Goal: Information Seeking & Learning: Learn about a topic

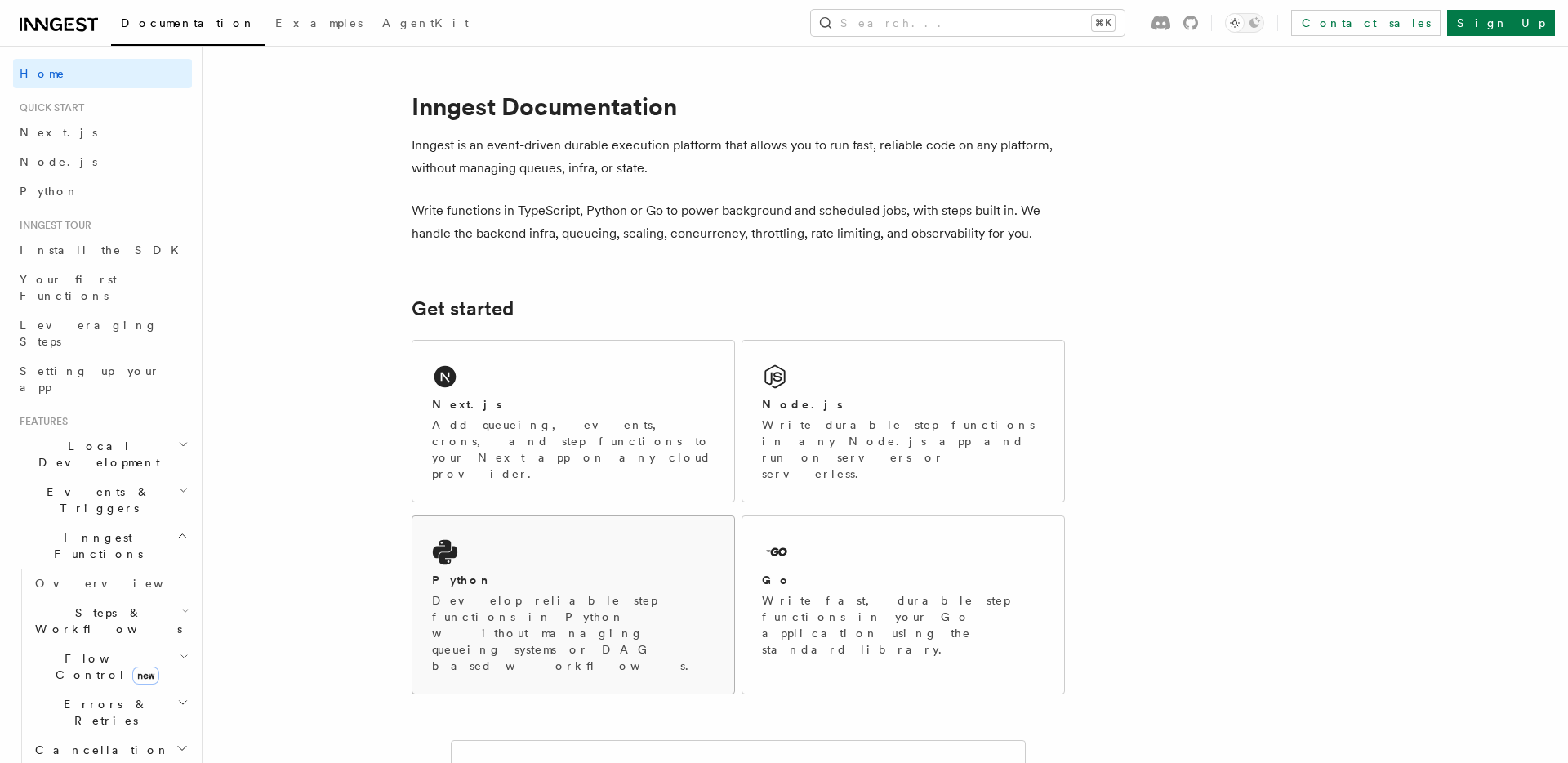
click at [569, 572] on div "Python" at bounding box center [573, 581] width 282 height 17
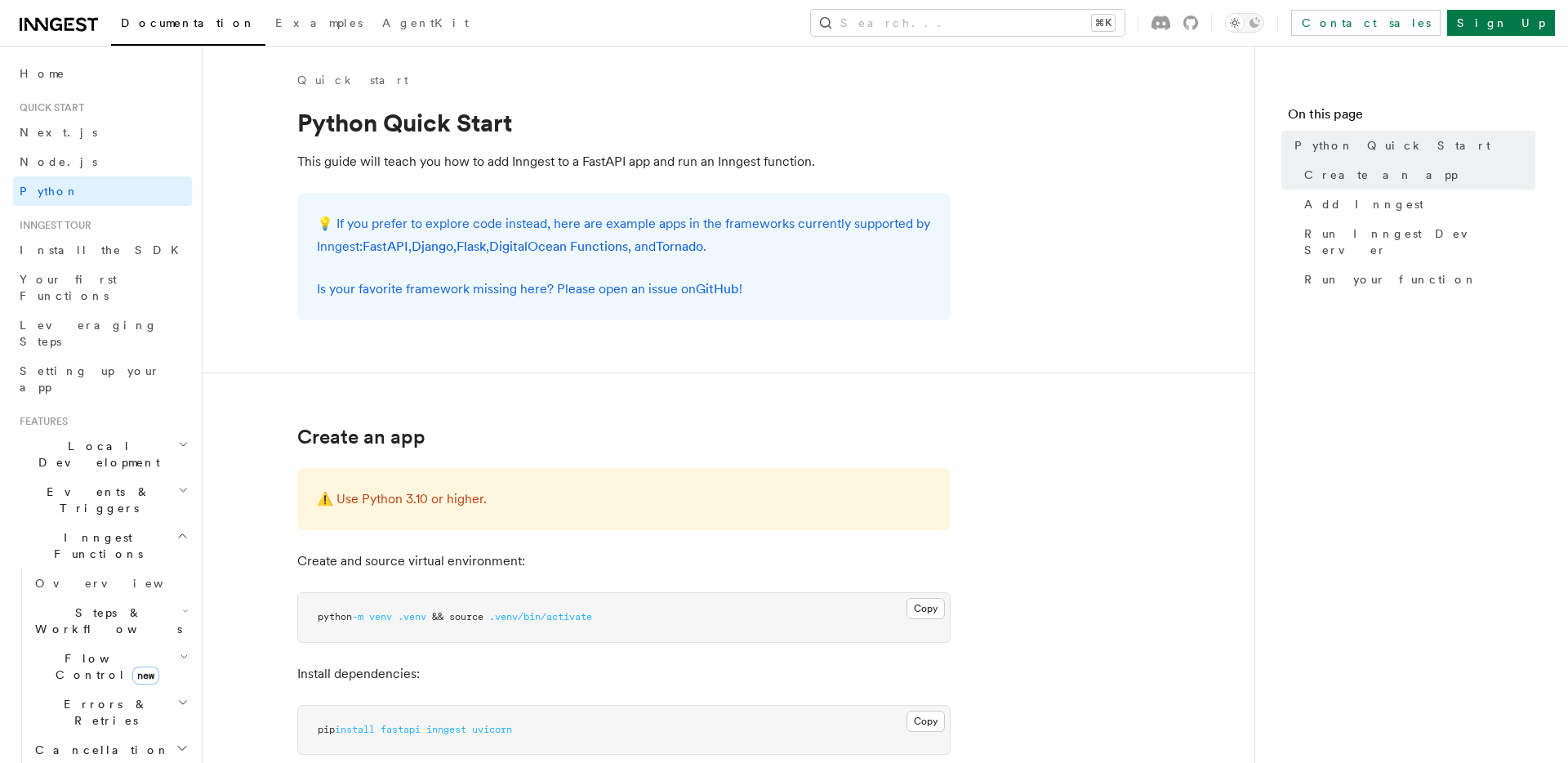
click at [84, 650] on span "Flow Control new" at bounding box center [104, 666] width 151 height 33
click at [96, 729] on span "Singleton" at bounding box center [97, 735] width 93 height 13
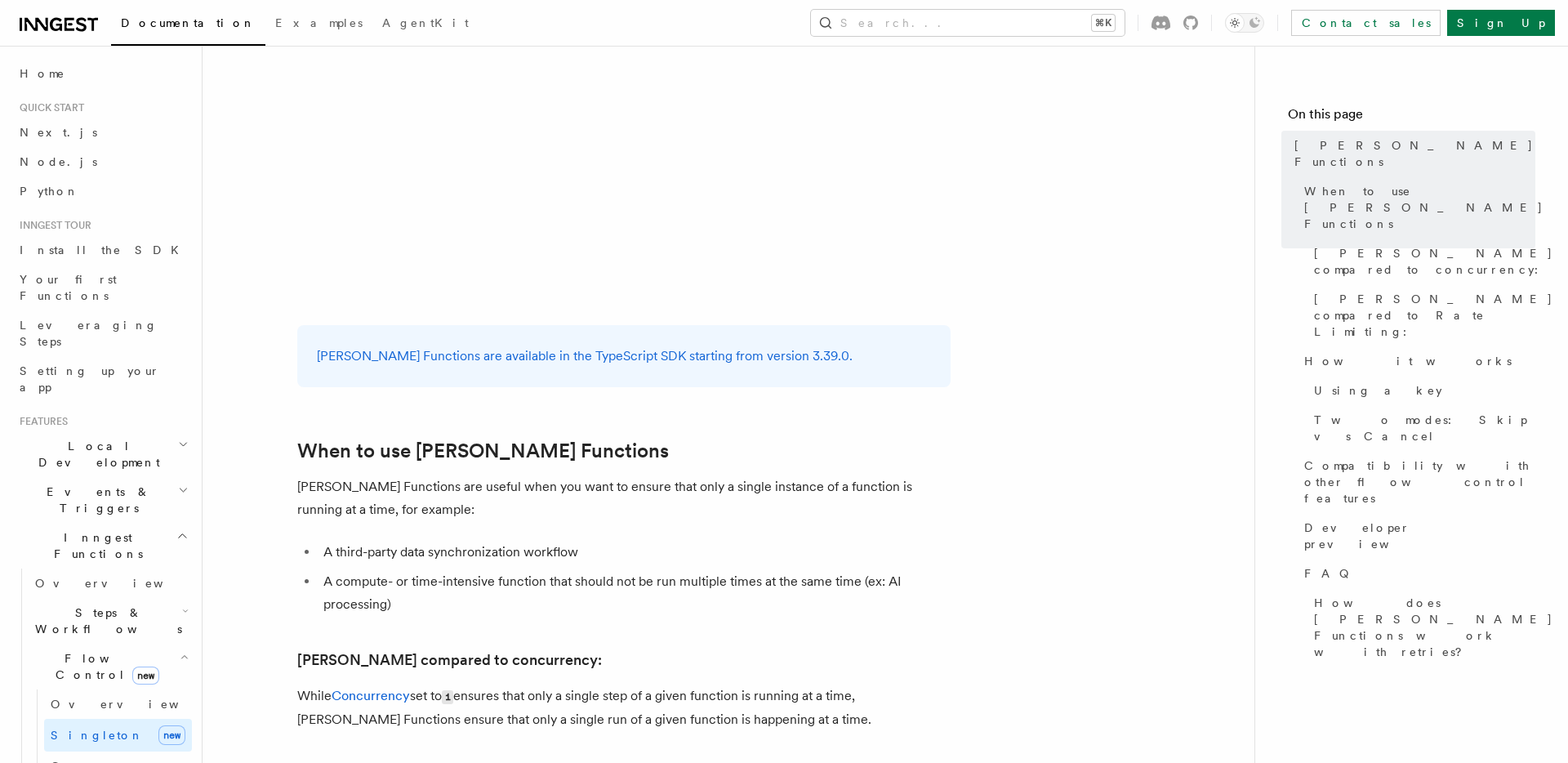
scroll to position [715, 0]
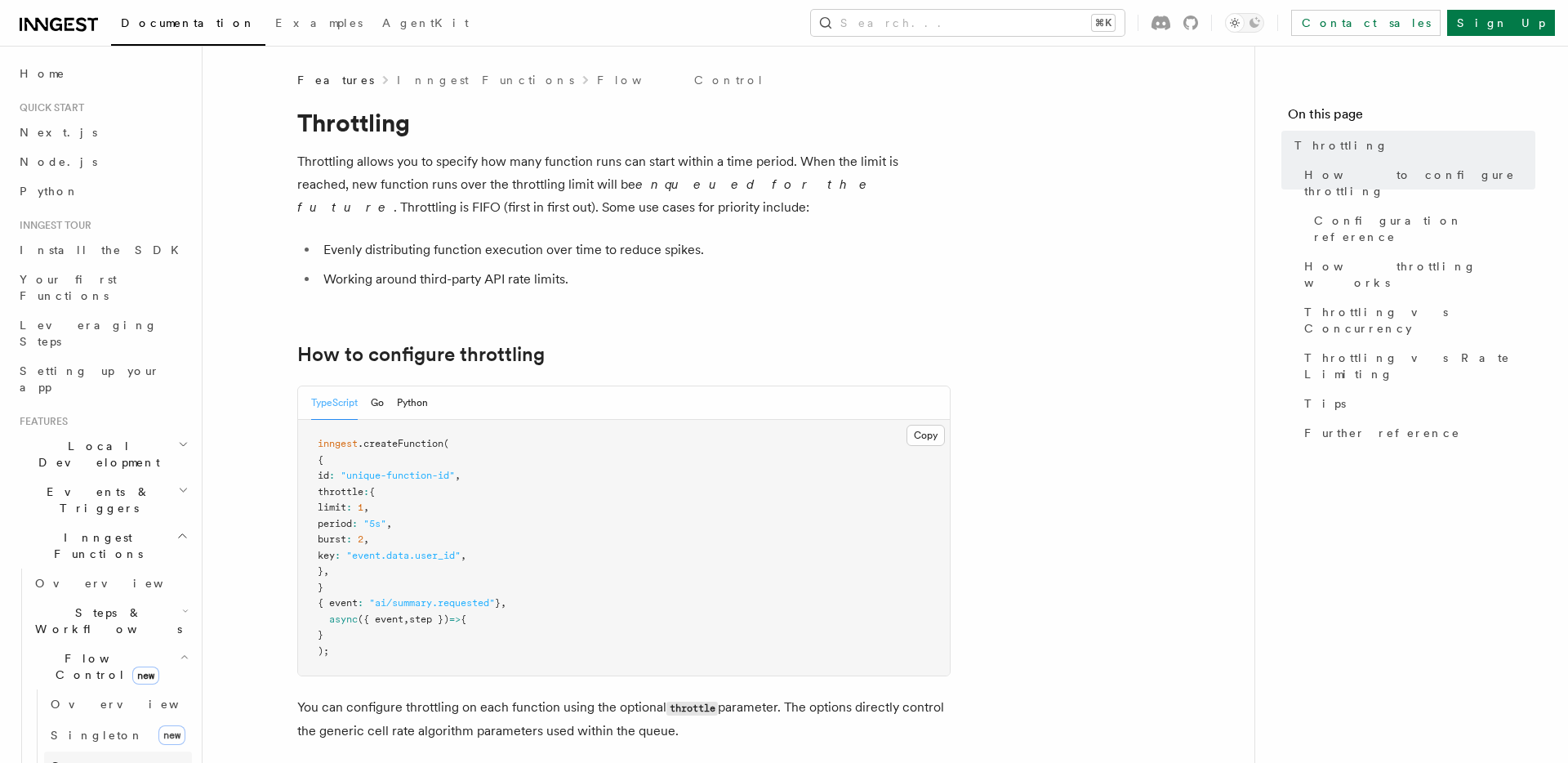
click at [90, 760] on span "Concurrency" at bounding box center [105, 767] width 108 height 13
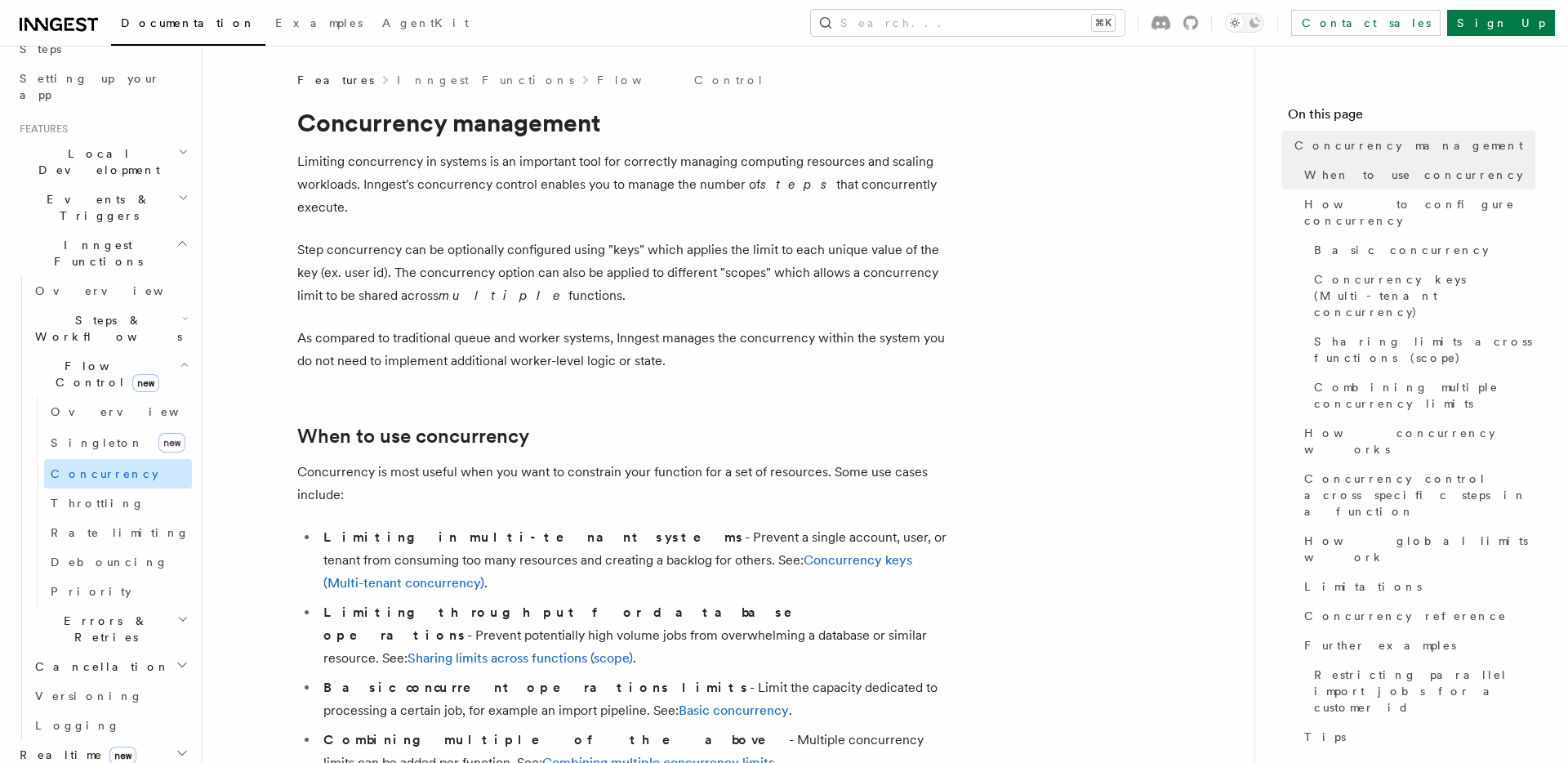
scroll to position [299, 0]
click at [79, 571] on link "Priority" at bounding box center [117, 585] width 148 height 30
